Goal: Task Accomplishment & Management: Manage account settings

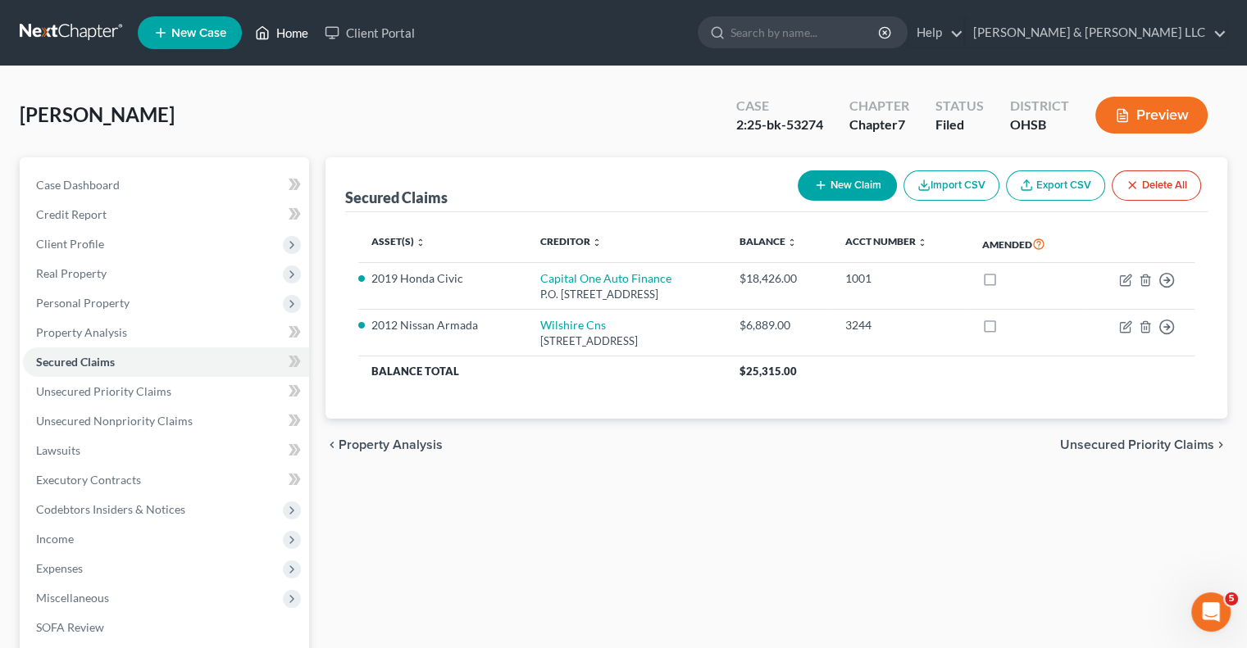
click at [315, 28] on link "Home" at bounding box center [282, 33] width 70 height 30
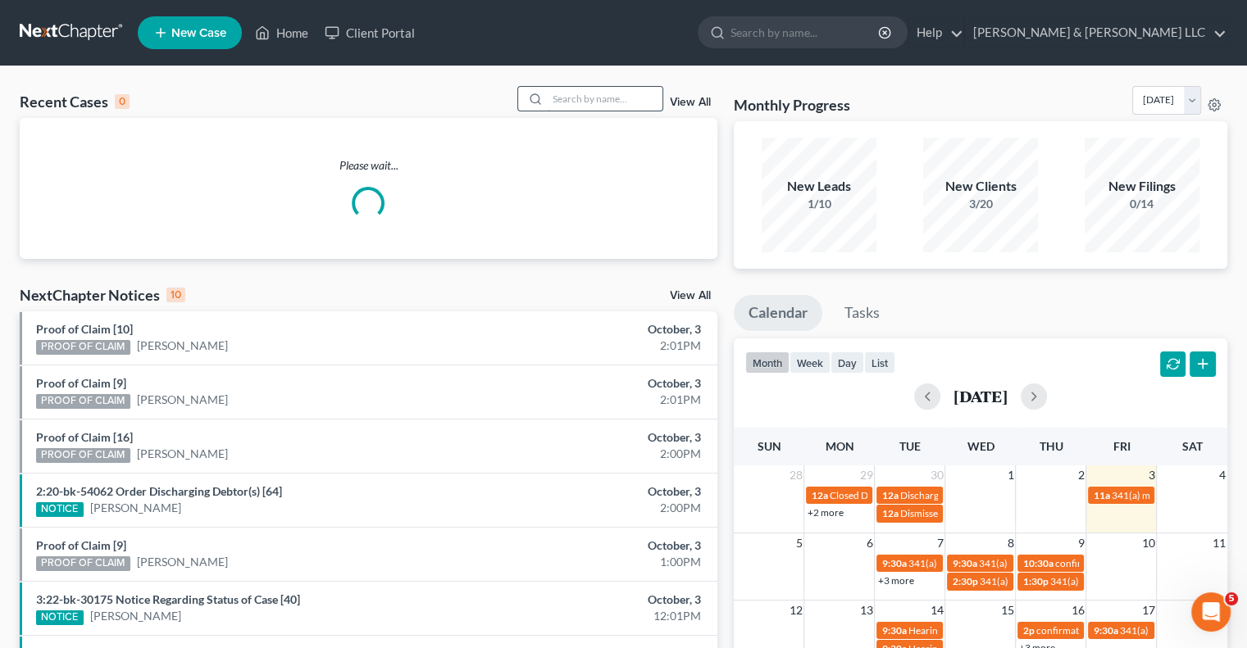
click at [561, 102] on input "search" at bounding box center [604, 99] width 115 height 24
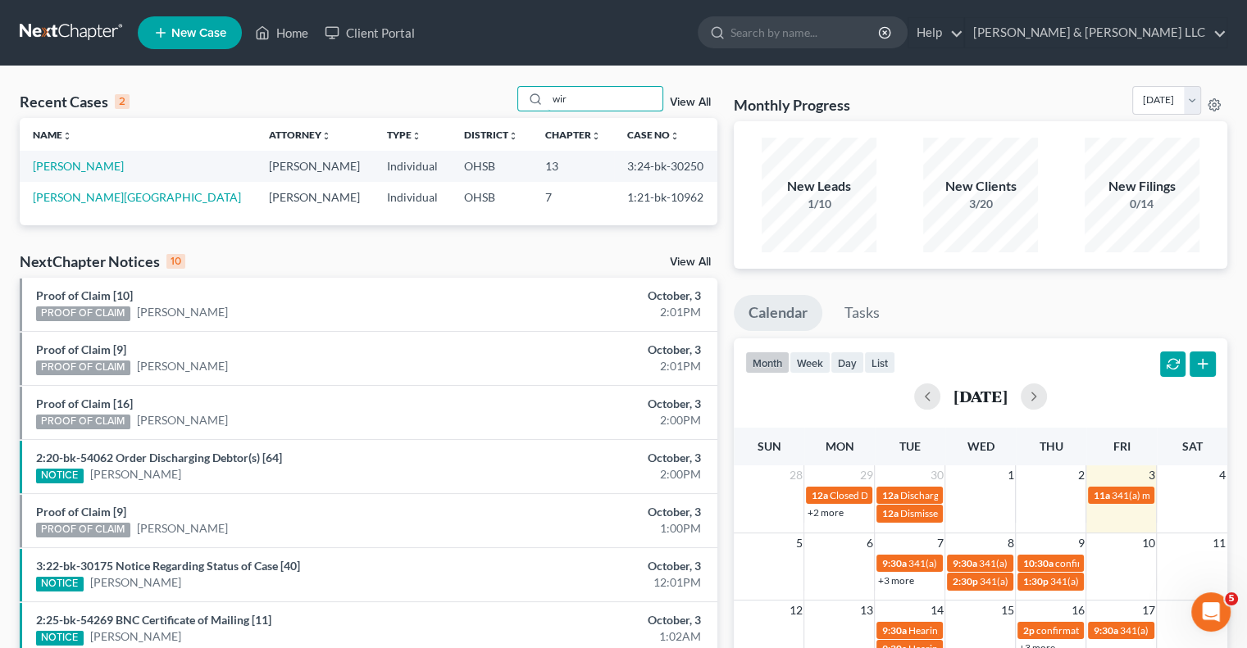
type input "wir"
click at [67, 167] on link "[PERSON_NAME]" at bounding box center [78, 166] width 91 height 14
select select "3"
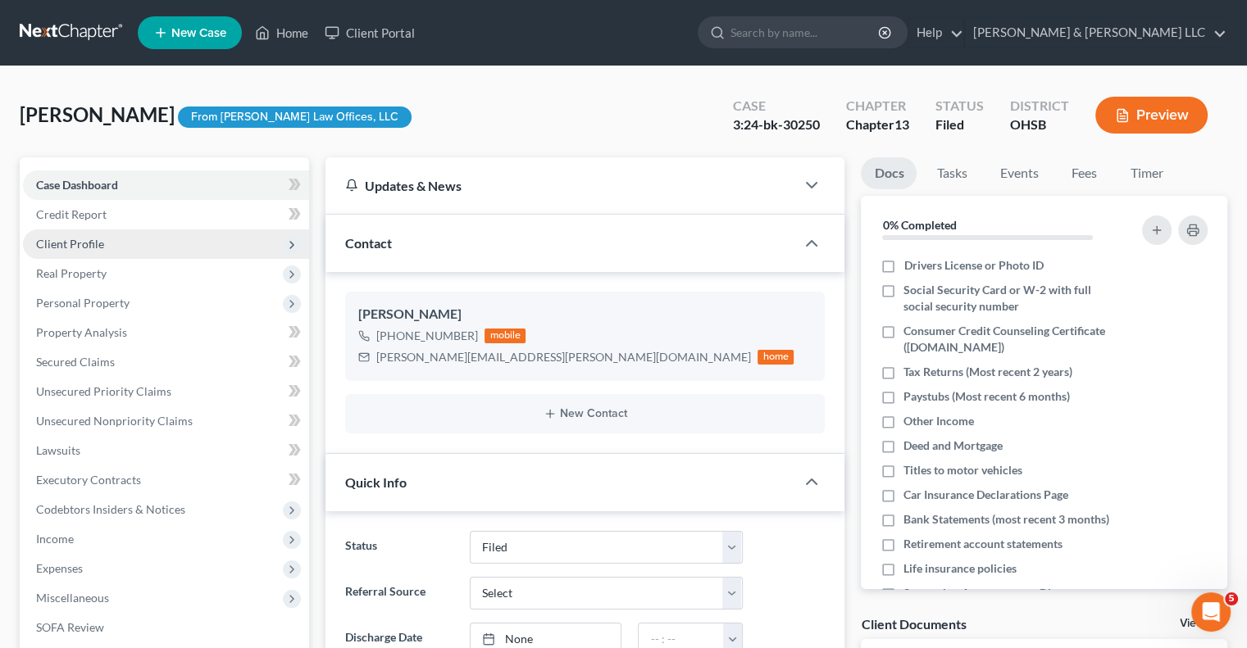
click at [91, 243] on span "Client Profile" at bounding box center [70, 244] width 68 height 14
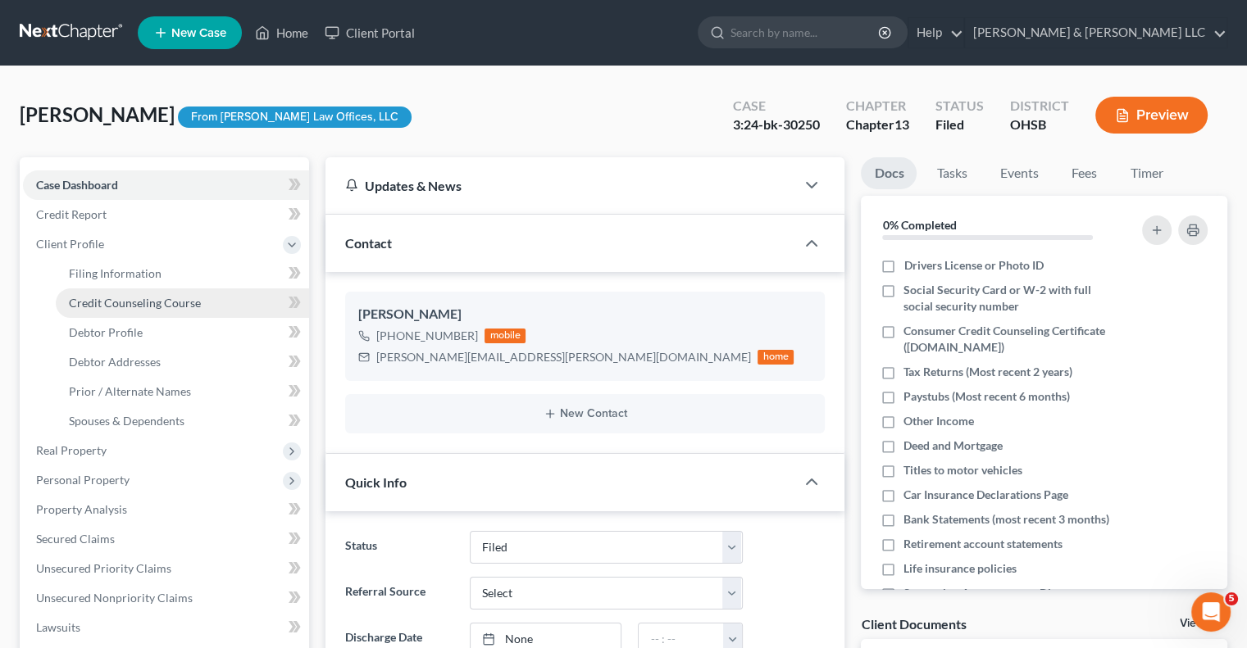
click at [99, 301] on span "Credit Counseling Course" at bounding box center [135, 303] width 132 height 14
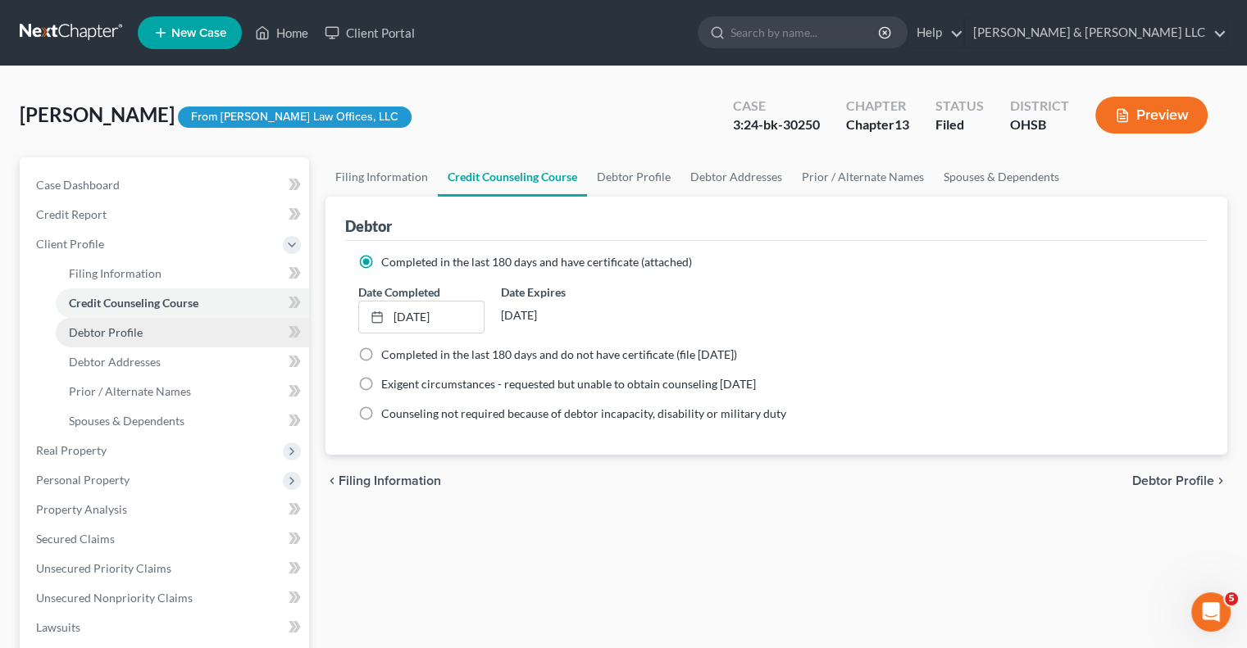
click at [111, 340] on link "Debtor Profile" at bounding box center [182, 333] width 253 height 30
select select "0"
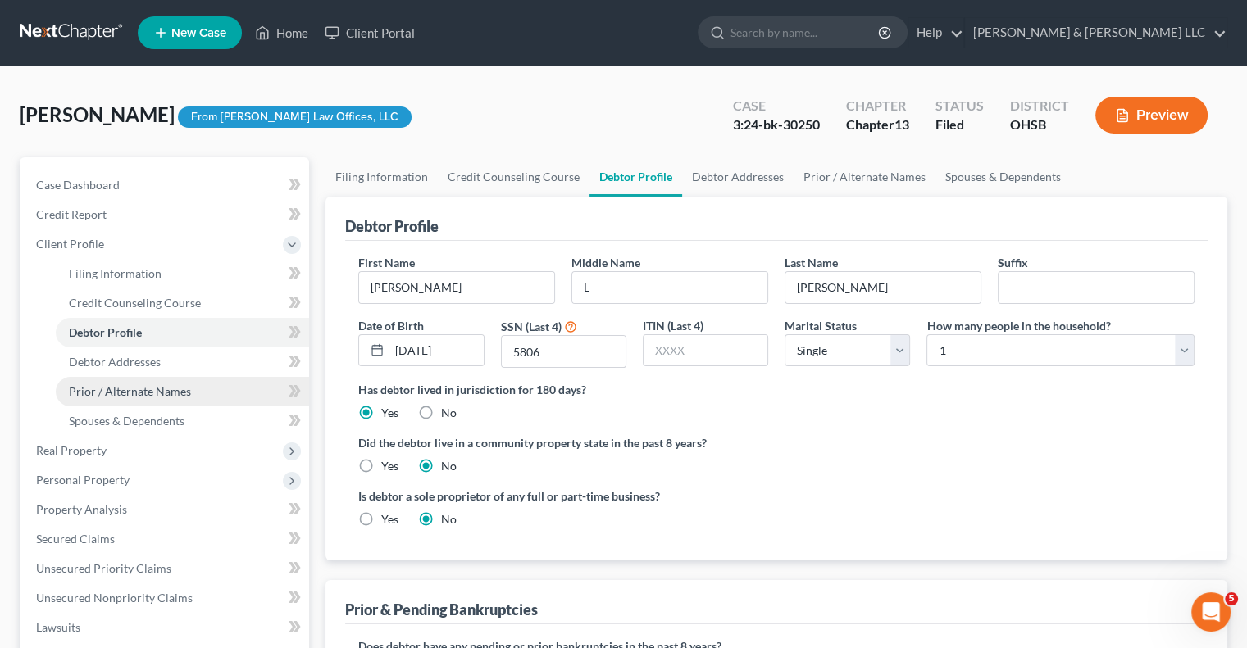
click at [124, 389] on span "Prior / Alternate Names" at bounding box center [130, 391] width 122 height 14
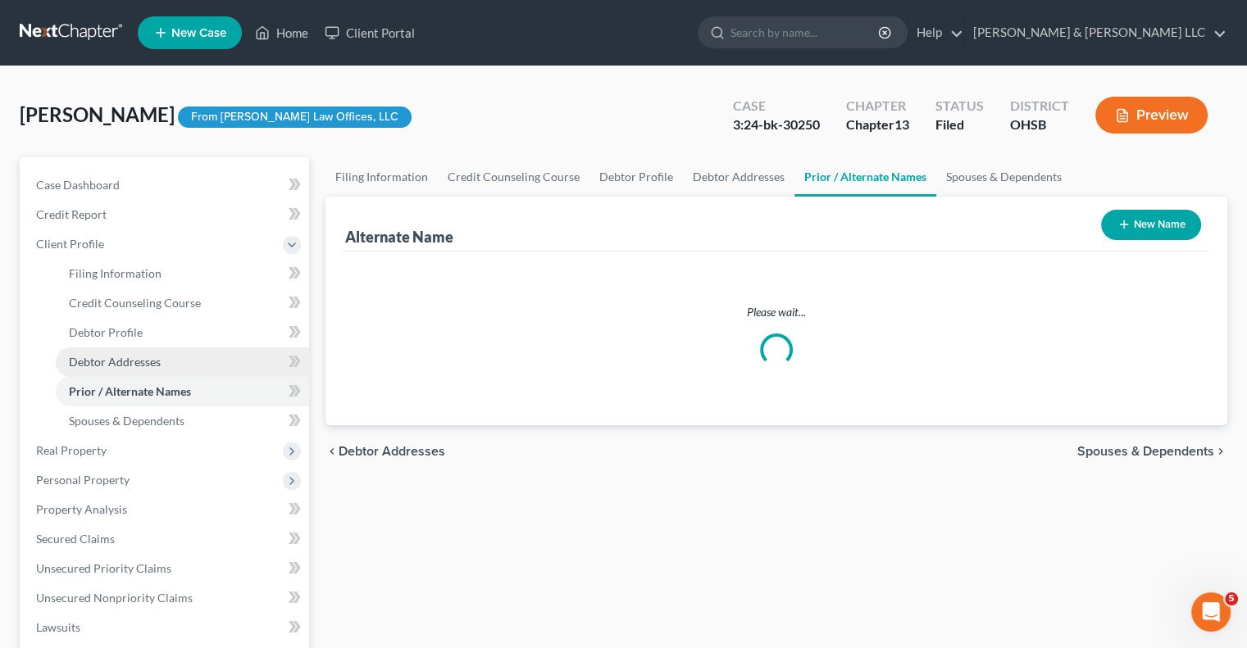
click at [117, 365] on span "Debtor Addresses" at bounding box center [115, 362] width 92 height 14
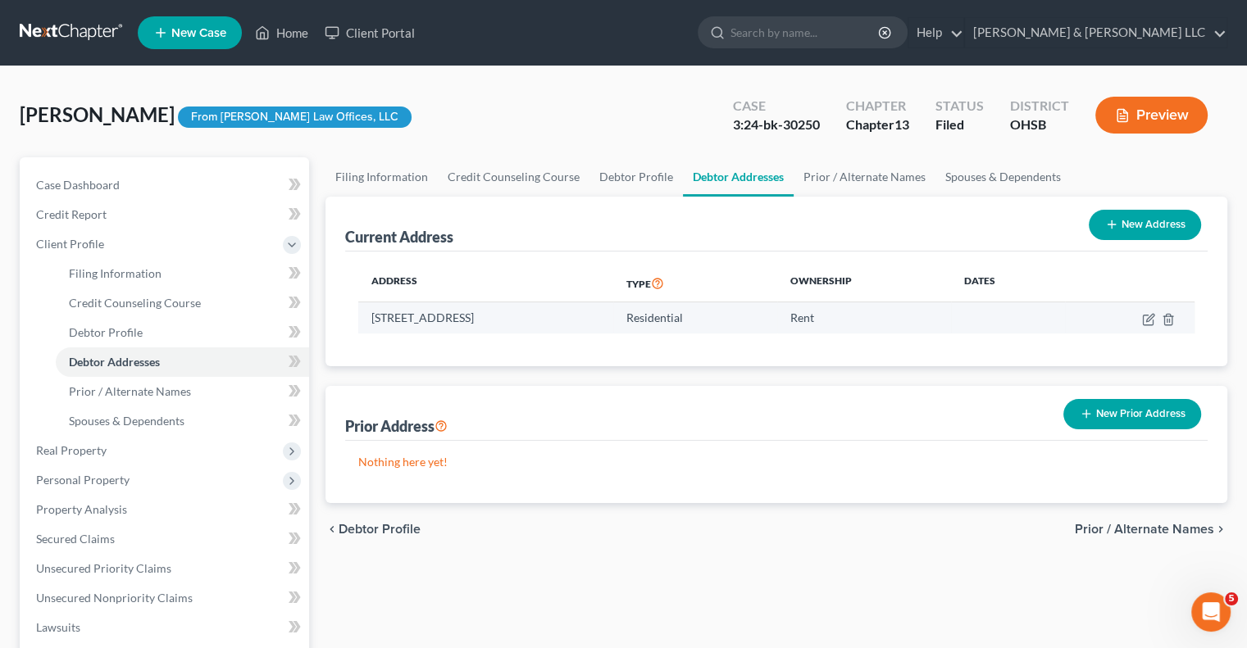
drag, startPoint x: 571, startPoint y: 314, endPoint x: 369, endPoint y: 308, distance: 202.5
click at [369, 308] on td "[STREET_ADDRESS]" at bounding box center [485, 317] width 255 height 31
copy td "[STREET_ADDRESS]"
click at [296, 31] on link "Home" at bounding box center [282, 33] width 70 height 30
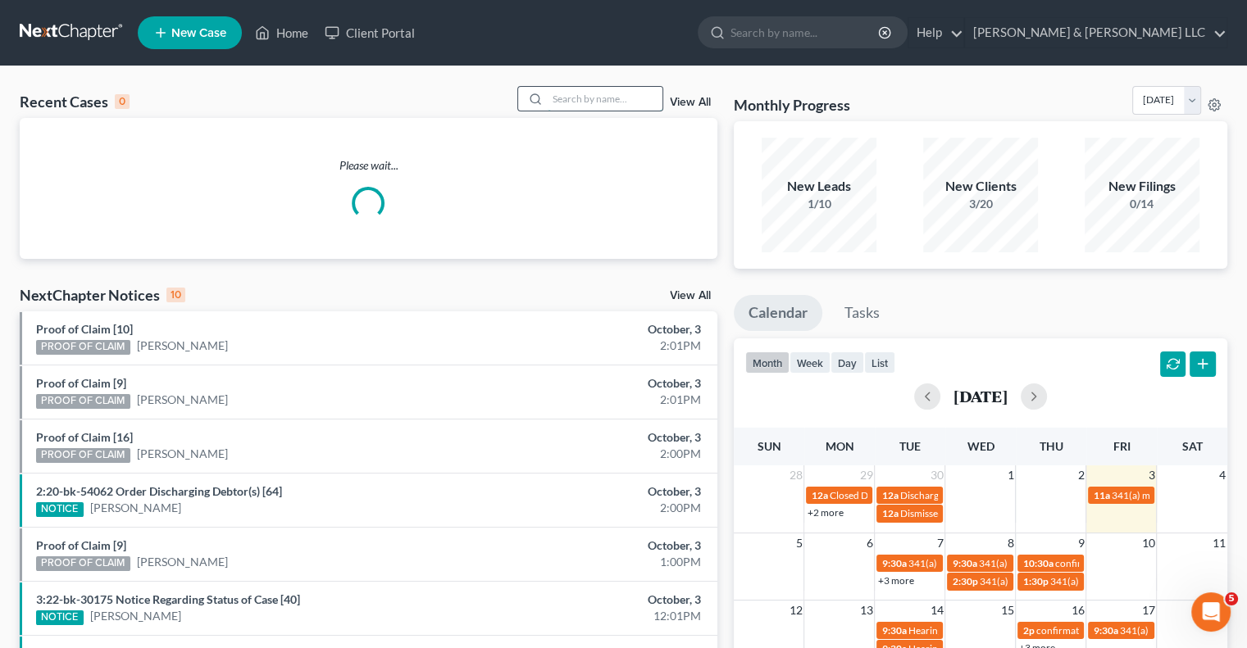
click at [561, 95] on input "search" at bounding box center [604, 99] width 115 height 24
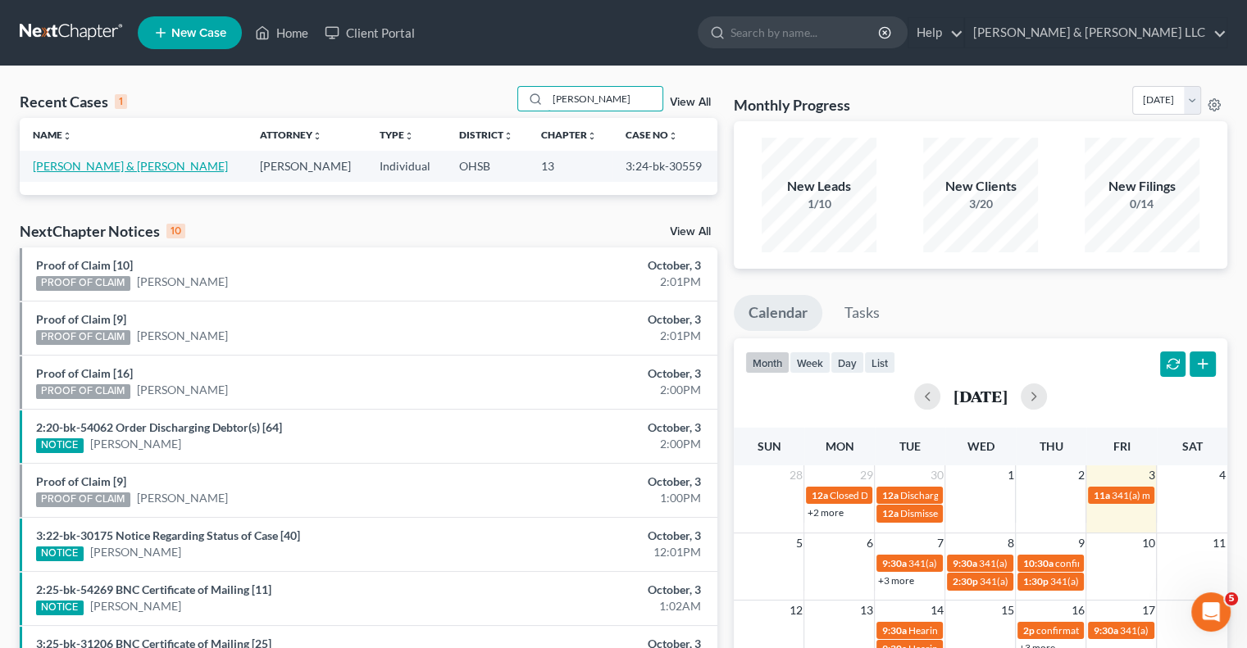
type input "[PERSON_NAME]"
click at [143, 170] on link "[PERSON_NAME] & [PERSON_NAME]" at bounding box center [130, 166] width 195 height 14
select select "3"
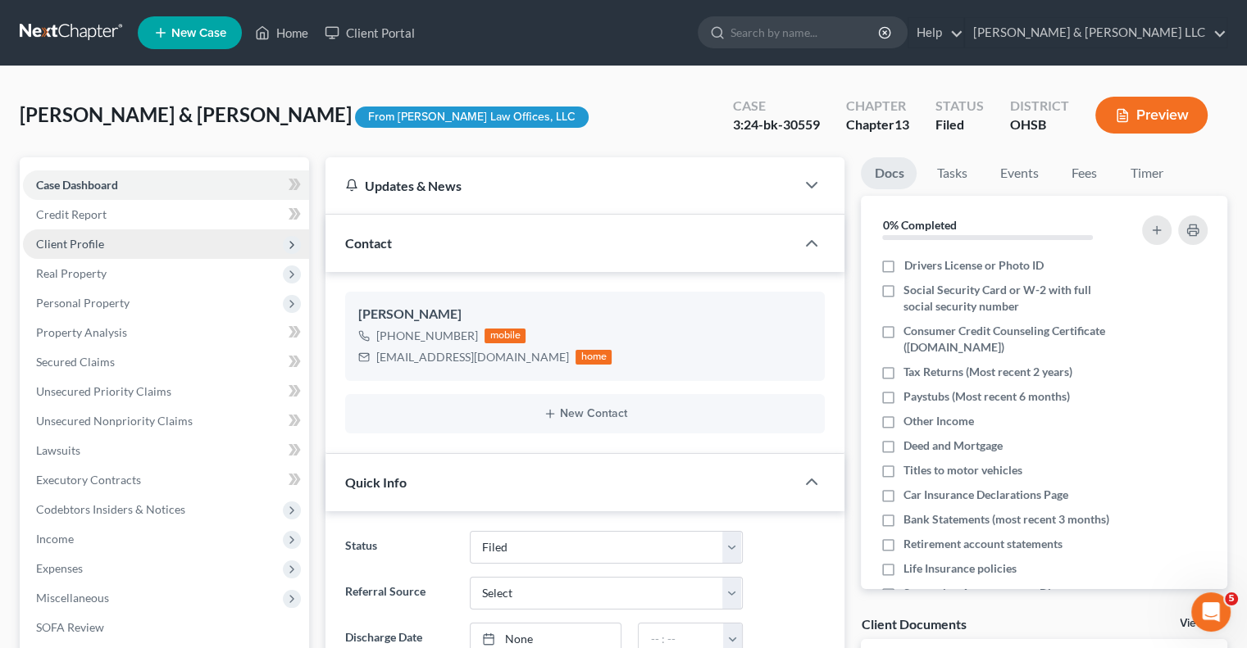
click at [107, 246] on span "Client Profile" at bounding box center [166, 244] width 286 height 30
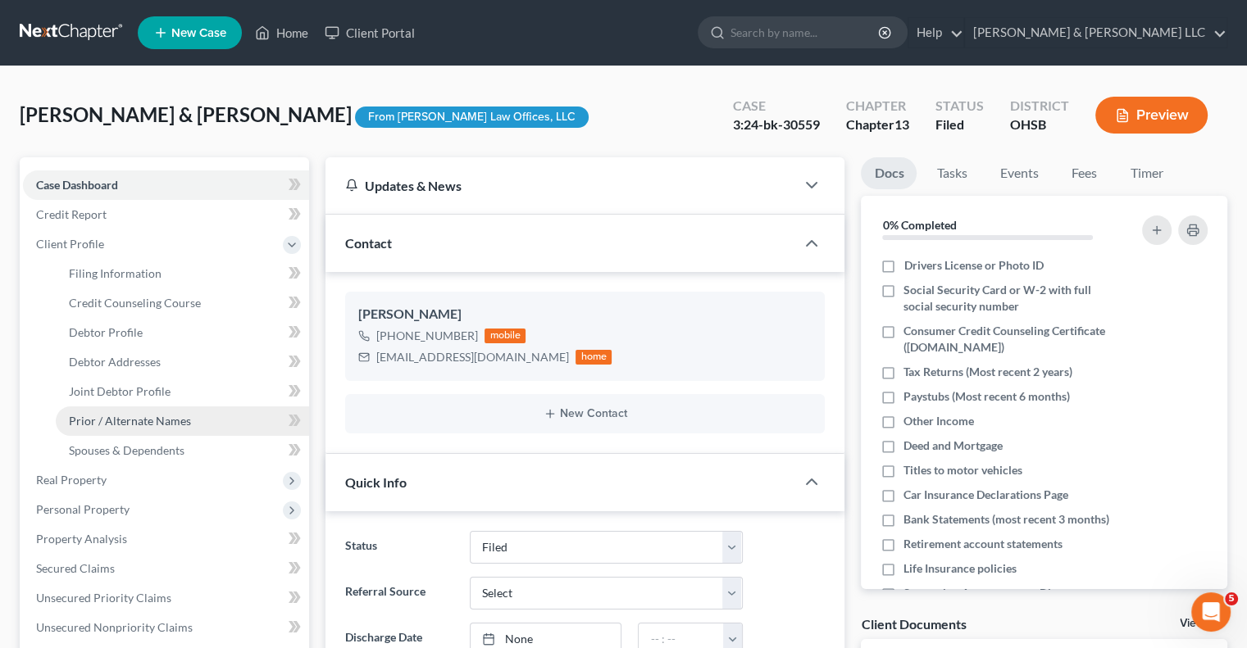
click at [125, 419] on span "Prior / Alternate Names" at bounding box center [130, 421] width 122 height 14
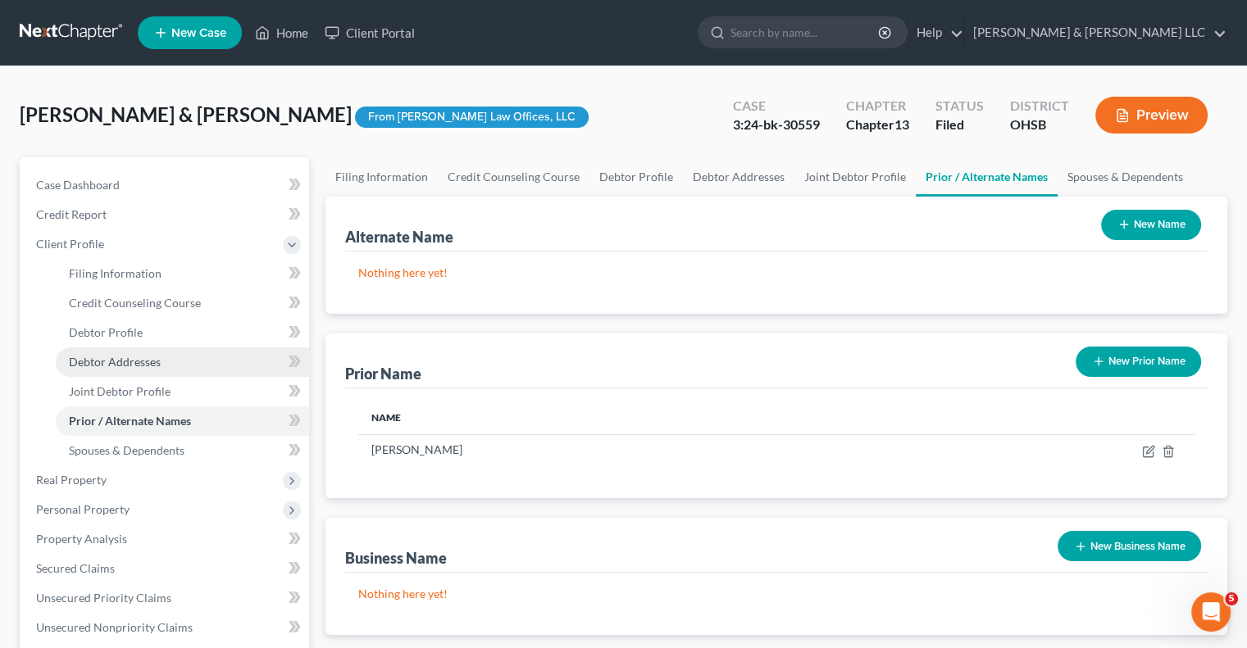
click at [129, 373] on link "Debtor Addresses" at bounding box center [182, 363] width 253 height 30
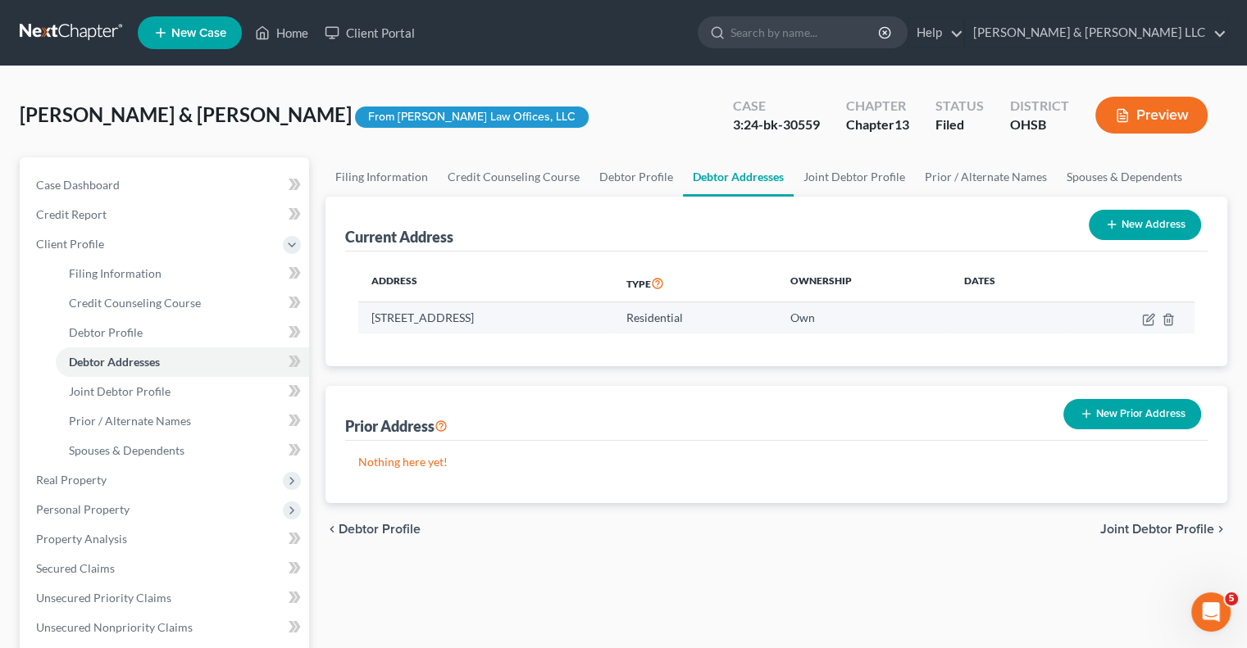
drag, startPoint x: 616, startPoint y: 321, endPoint x: 370, endPoint y: 319, distance: 245.9
click at [370, 319] on td "[STREET_ADDRESS]" at bounding box center [485, 317] width 255 height 31
copy td "[STREET_ADDRESS]"
